Goal: Task Accomplishment & Management: Manage account settings

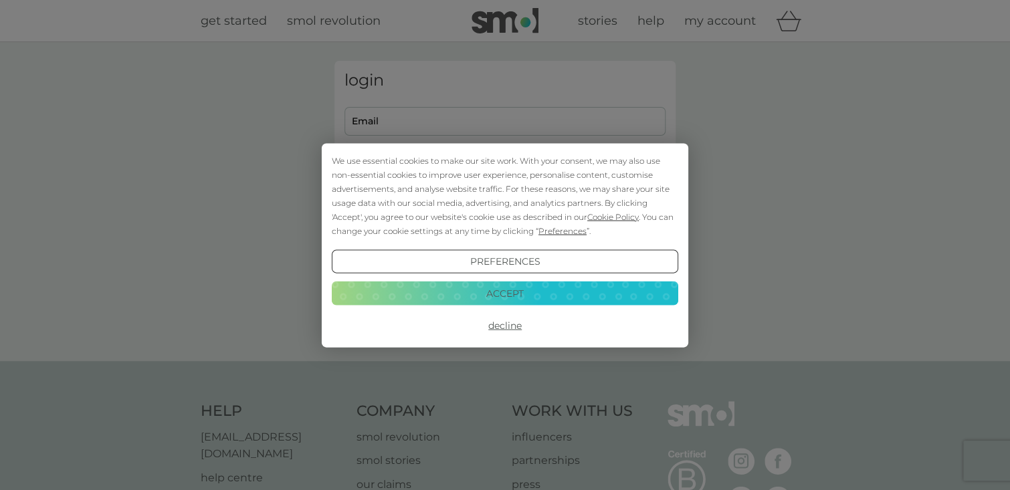
click at [512, 323] on button "Decline" at bounding box center [505, 326] width 347 height 24
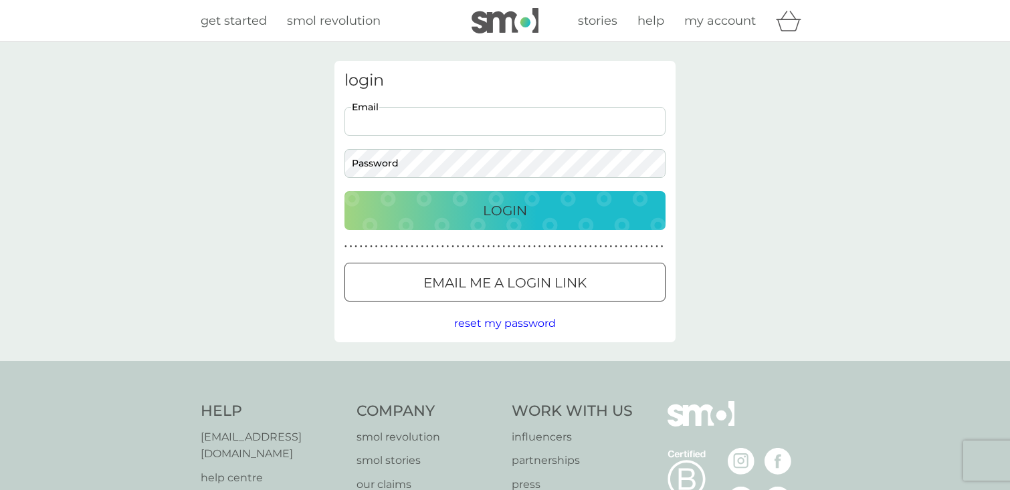
click at [359, 120] on input "Email" at bounding box center [505, 121] width 321 height 29
type input "[EMAIL_ADDRESS][DOMAIN_NAME]"
click at [491, 209] on p "Login" at bounding box center [505, 210] width 44 height 21
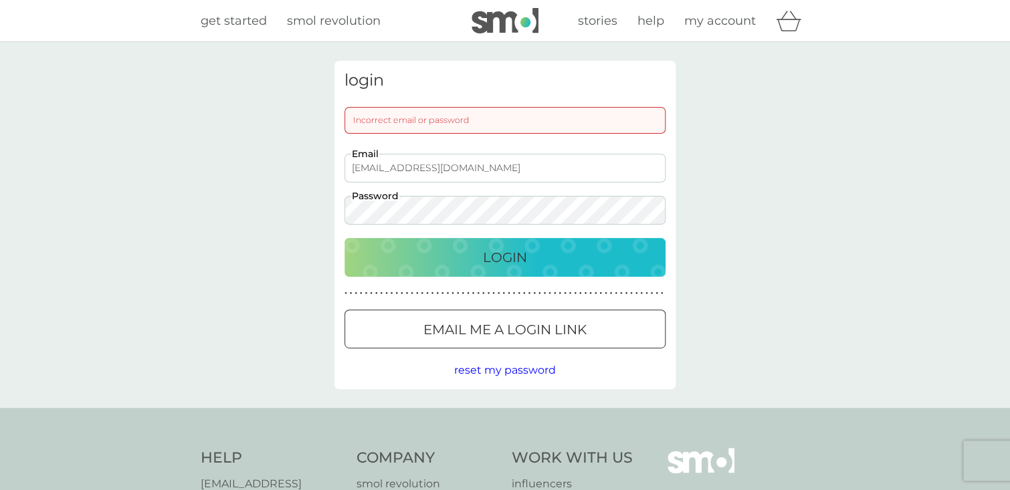
drag, startPoint x: 478, startPoint y: 166, endPoint x: 323, endPoint y: 151, distance: 155.9
click at [335, 155] on div "login Incorrect email or password jayniegirljg@gmail.com Email Password Login ●…" at bounding box center [505, 225] width 341 height 329
click at [492, 327] on div at bounding box center [505, 330] width 48 height 14
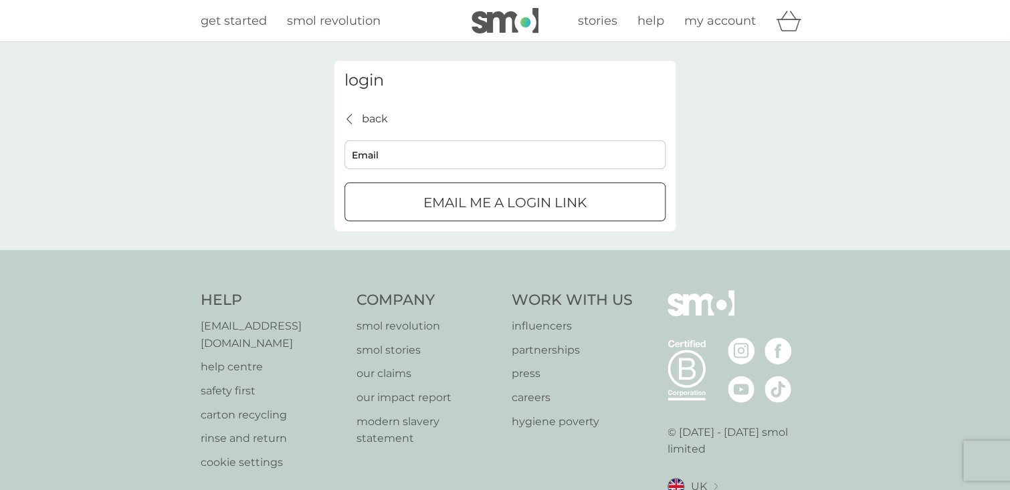
click at [409, 153] on input "Email" at bounding box center [505, 155] width 321 height 29
paste input "[EMAIL_ADDRESS][DOMAIN_NAME]"
type input "jayniegirljg@gmail.com"
click at [461, 202] on p "Email me a login link" at bounding box center [505, 202] width 163 height 21
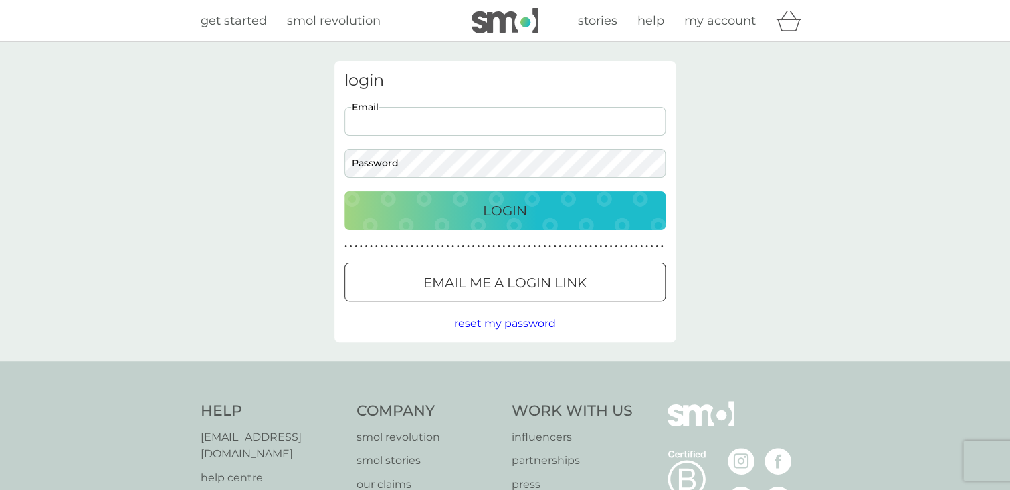
click at [397, 121] on input "Email" at bounding box center [505, 121] width 321 height 29
paste input "Please see here; [PERSON_NAME]’s links and her CV is attached in a PDF. Also go…"
type input "Please see here; [PERSON_NAME]’s links and her CV is attached in a PDF. Also go…"
drag, startPoint x: 664, startPoint y: 120, endPoint x: 320, endPoint y: 163, distance: 345.9
click at [320, 163] on div "login Please see here; [PERSON_NAME]’s links and her CV is attached in a PDF. A…" at bounding box center [505, 201] width 1010 height 319
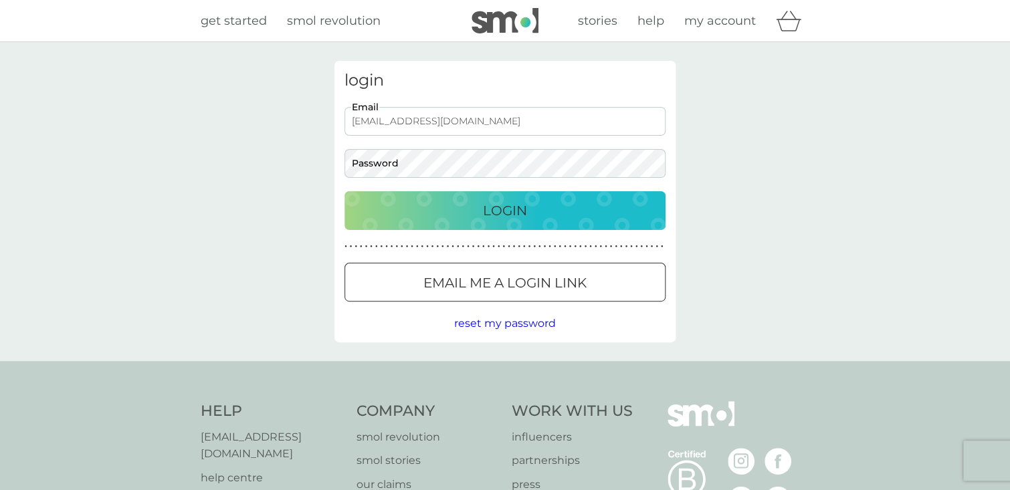
drag, startPoint x: 494, startPoint y: 120, endPoint x: 320, endPoint y: 143, distance: 175.4
click at [320, 143] on div "login jayniegirljg@gmail.com Email Password Login ● ● ● ● ● ● ● ● ● ● ● ● ● ● ●…" at bounding box center [505, 201] width 1010 height 319
type input "jayniegirljg@gmail.com"
click at [512, 318] on span "reset my password" at bounding box center [505, 323] width 102 height 13
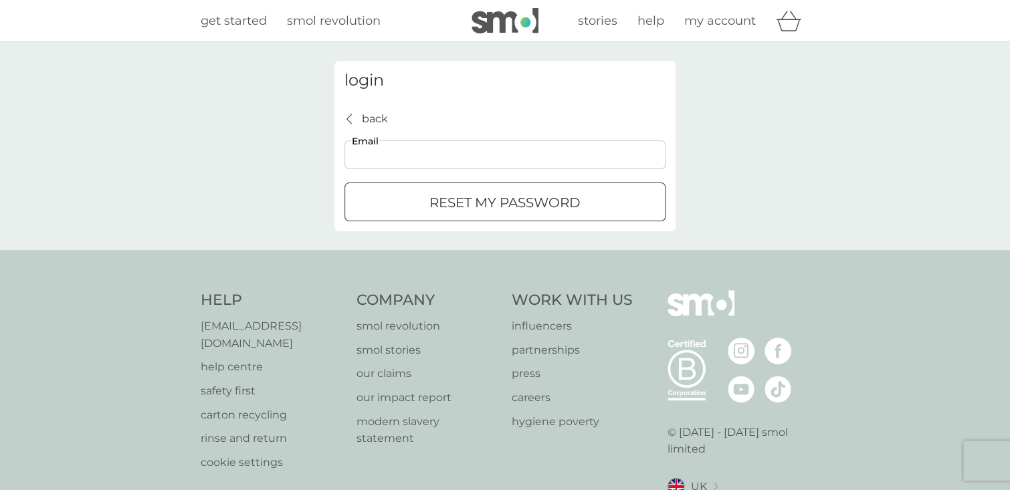
click at [420, 159] on input "Email" at bounding box center [505, 155] width 321 height 29
paste input "jayniegirljg@gmail.com"
type input "jayniegirljg@gmail.com"
click at [473, 197] on p "reset my password" at bounding box center [505, 202] width 151 height 21
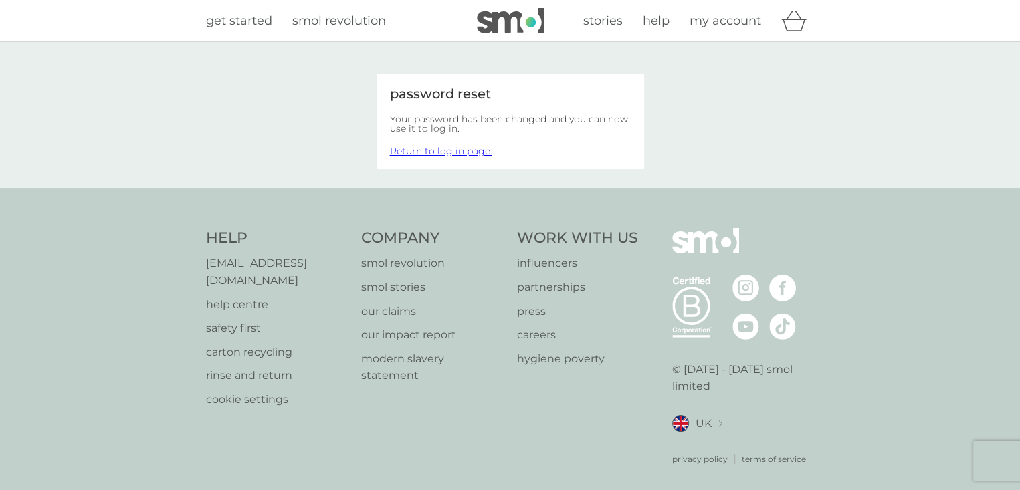
click at [444, 150] on link "Return to log in page." at bounding box center [441, 151] width 102 height 12
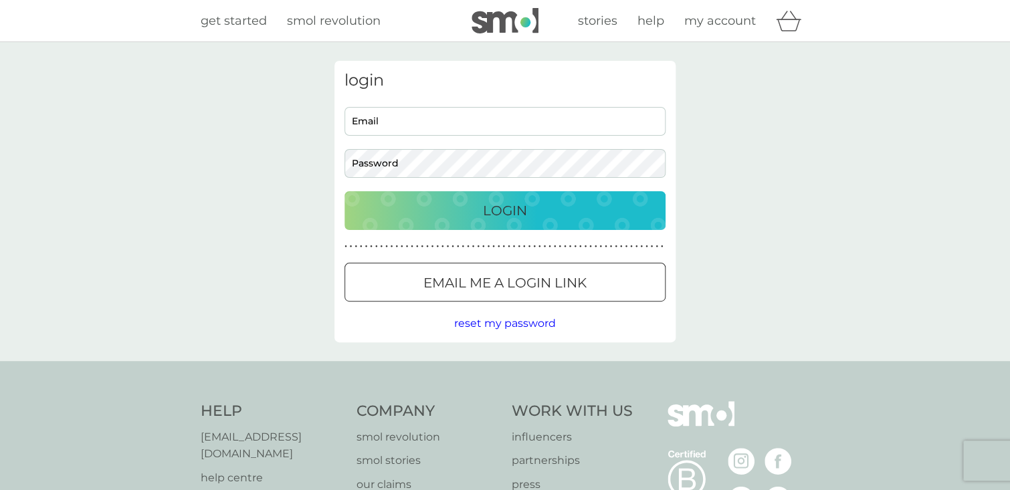
click at [384, 124] on input "Email" at bounding box center [505, 121] width 321 height 29
drag, startPoint x: 384, startPoint y: 124, endPoint x: 377, endPoint y: 128, distance: 7.8
click at [377, 128] on input "Email" at bounding box center [505, 121] width 321 height 29
paste input "[EMAIL_ADDRESS][DOMAIN_NAME]"
type input "[EMAIL_ADDRESS][DOMAIN_NAME]"
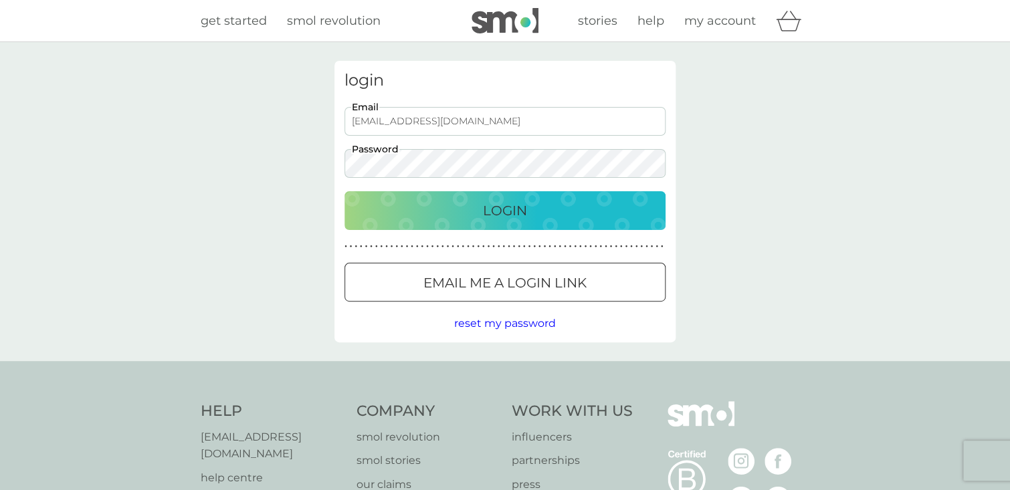
click at [493, 203] on p "Login" at bounding box center [505, 210] width 44 height 21
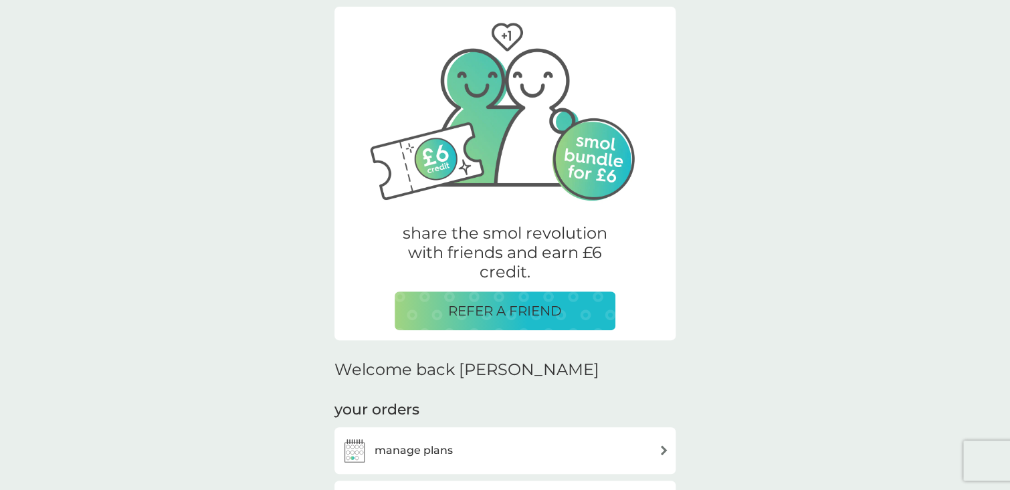
scroll to position [201, 0]
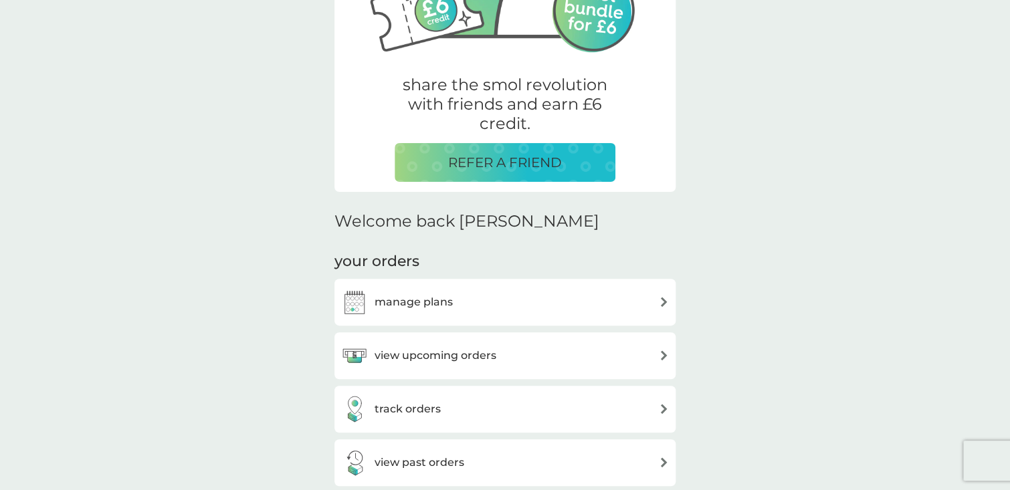
click at [659, 295] on div "manage plans" at bounding box center [505, 302] width 328 height 27
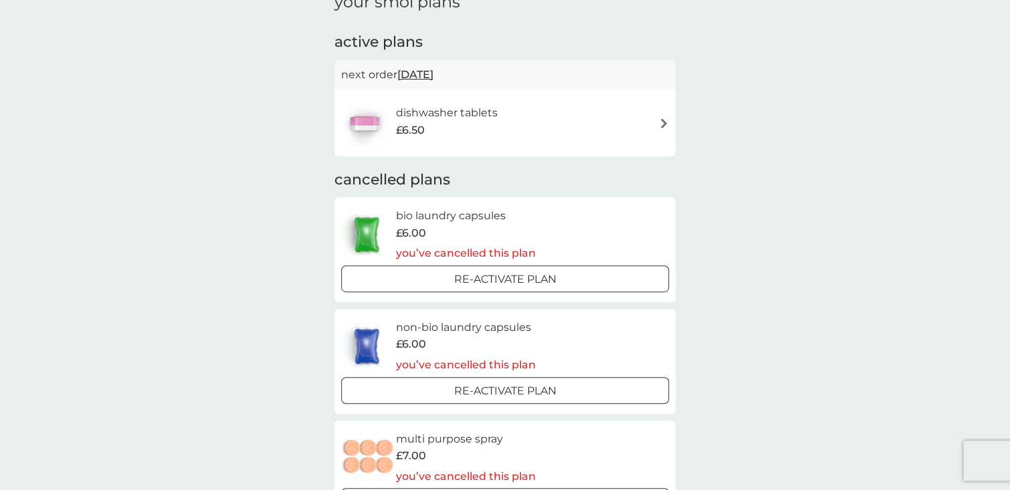
scroll to position [67, 0]
click at [665, 120] on img at bounding box center [664, 125] width 10 height 10
